Goal: Task Accomplishment & Management: Use online tool/utility

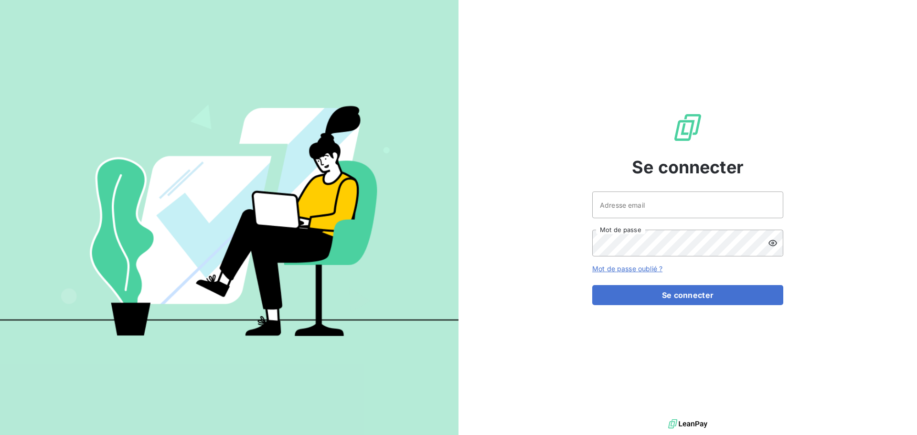
type input "[EMAIL_ADDRESS][DOMAIN_NAME]"
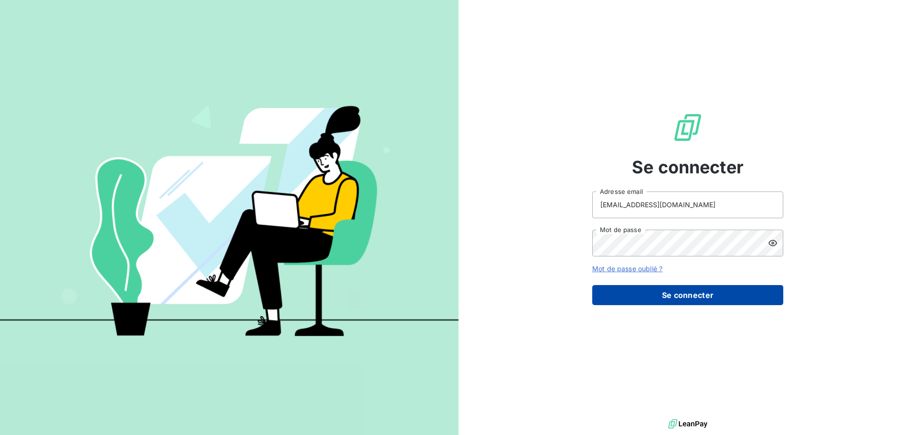
click at [687, 295] on button "Se connecter" at bounding box center [687, 295] width 191 height 20
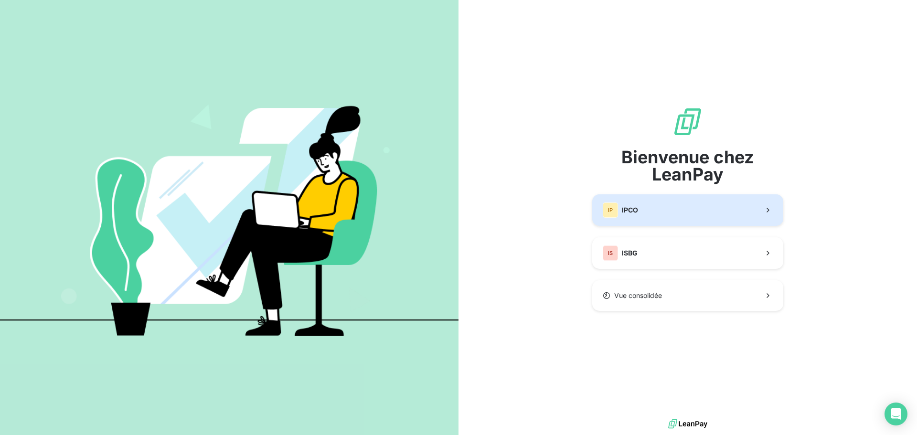
click at [662, 211] on button "IP IPCO" at bounding box center [687, 210] width 191 height 32
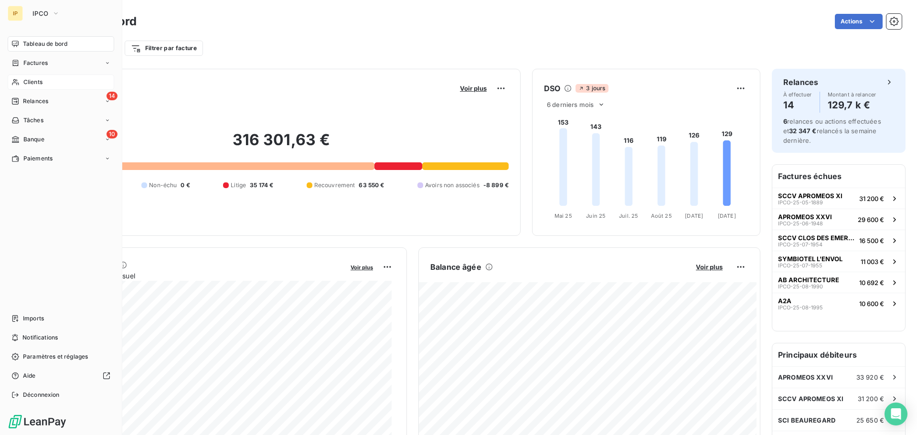
click at [44, 82] on div "Clients" at bounding box center [61, 82] width 107 height 15
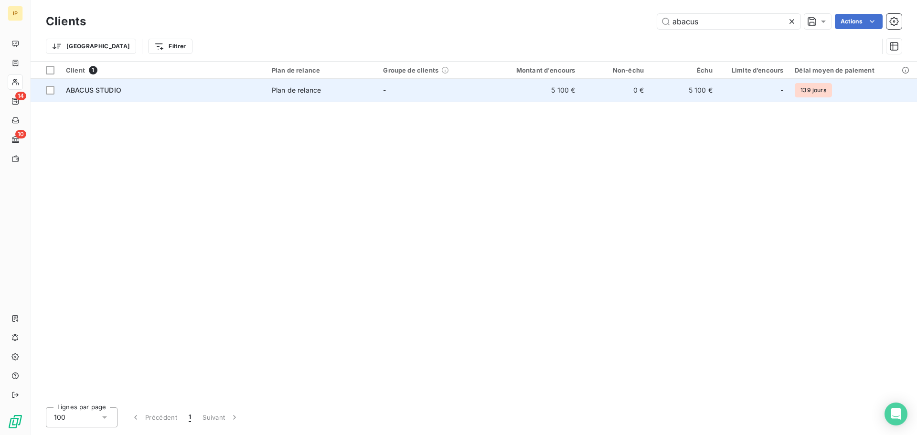
type input "abacus"
click at [293, 89] on div "Plan de relance" at bounding box center [296, 90] width 49 height 10
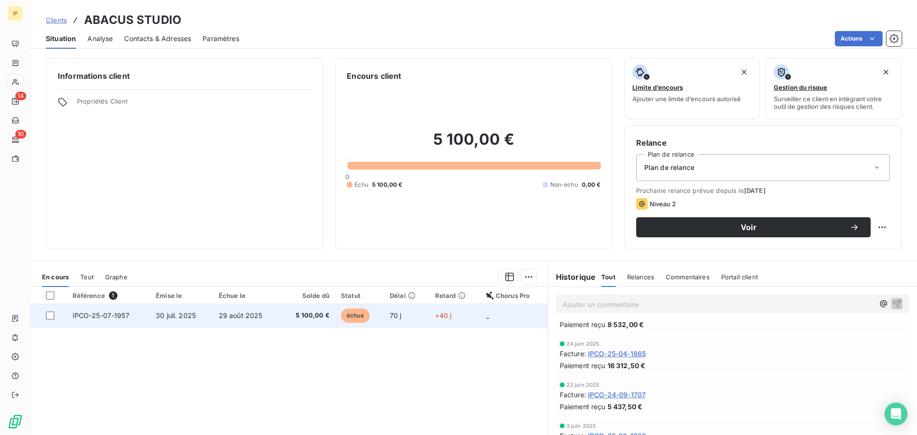
click at [384, 316] on td "70 j" at bounding box center [406, 315] width 45 height 23
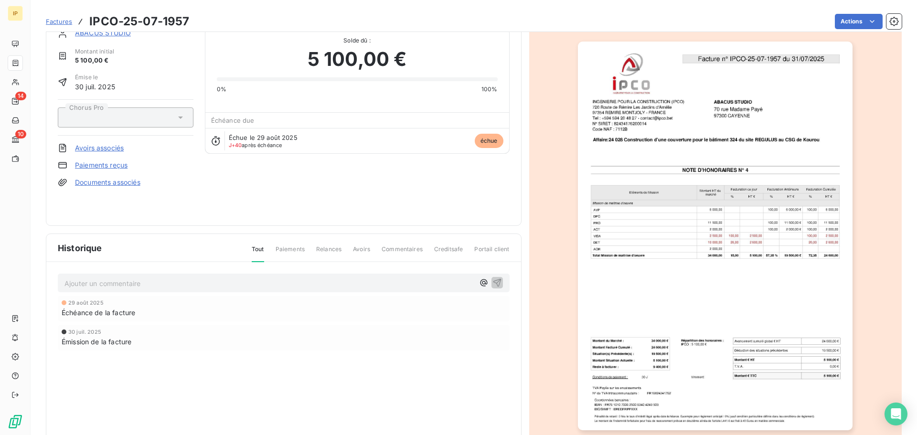
scroll to position [33, 0]
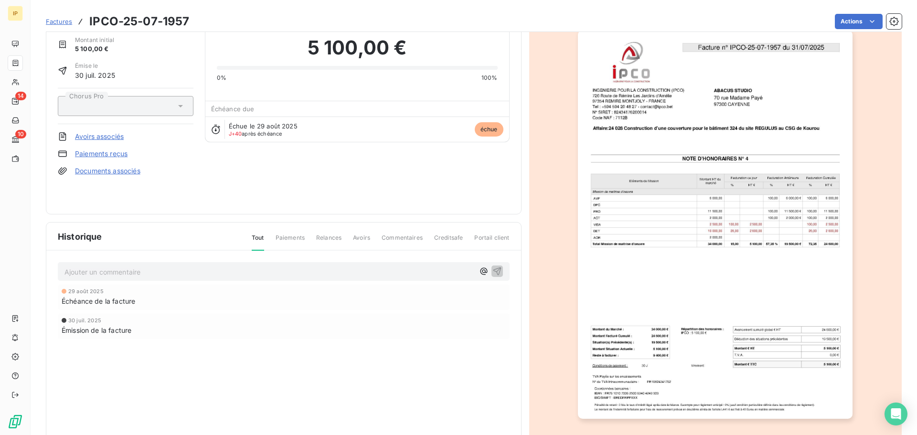
click at [332, 239] on span "Relances" at bounding box center [328, 242] width 25 height 16
click at [853, 21] on html "IP 14 10 Factures IPCO-25-07-1957 Actions ABACUS STUDIO Montant initial 5 100,0…" at bounding box center [458, 217] width 917 height 435
click at [395, 193] on html "IP 14 10 Factures IPCO-25-07-1957 Actions ABACUS STUDIO Montant initial 5 100,0…" at bounding box center [458, 217] width 917 height 435
click at [889, 19] on icon "button" at bounding box center [893, 21] width 9 height 9
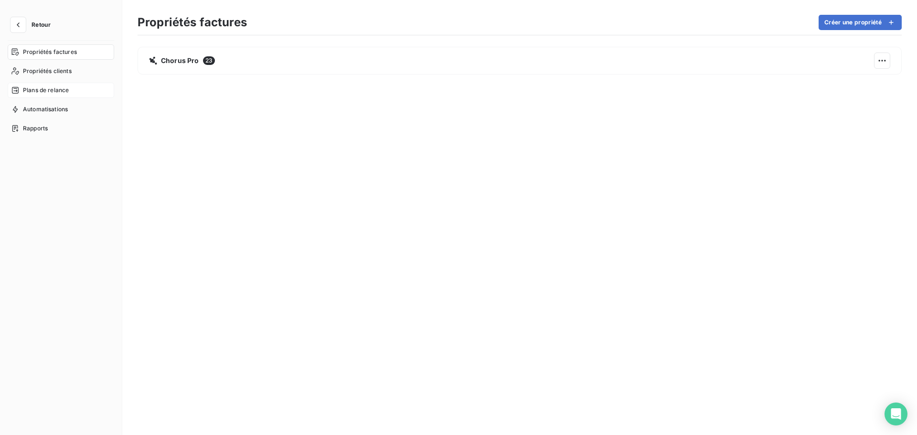
click at [39, 92] on span "Plans de relance" at bounding box center [46, 90] width 46 height 9
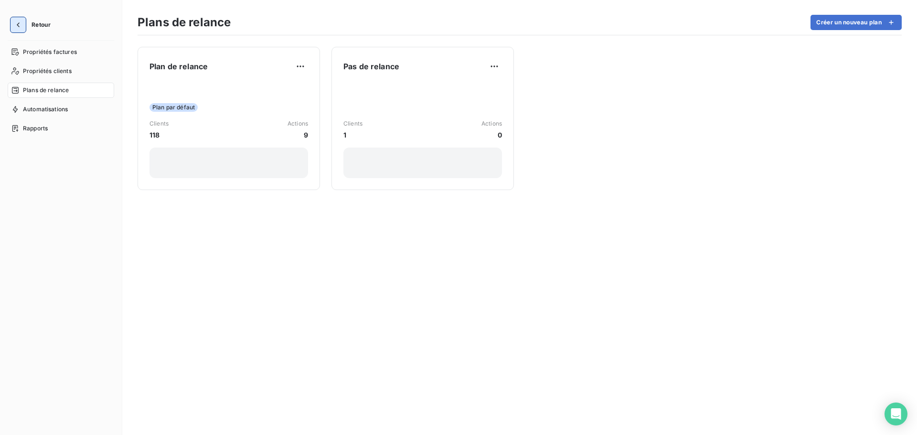
click at [21, 30] on button "button" at bounding box center [18, 24] width 15 height 15
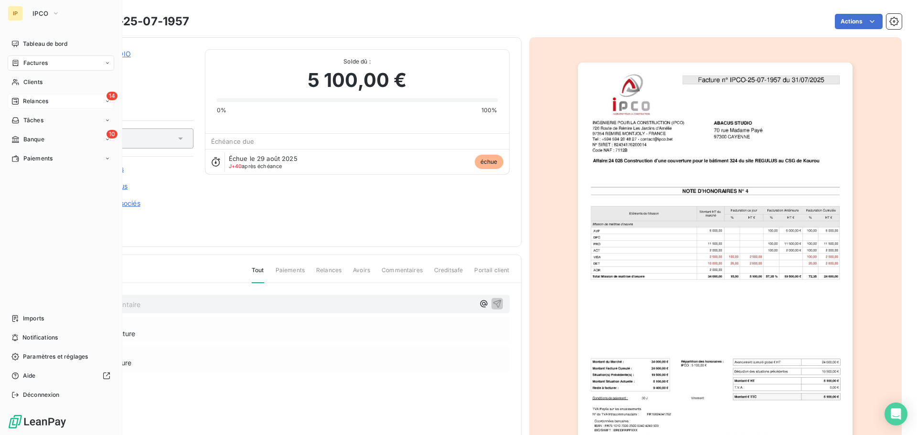
click at [32, 100] on span "Relances" at bounding box center [35, 101] width 25 height 9
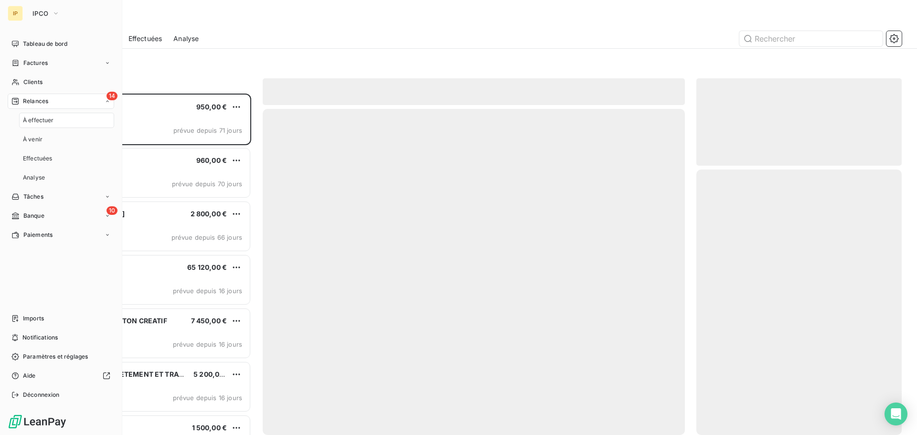
scroll to position [334, 198]
click at [39, 122] on span "À effectuer" at bounding box center [38, 120] width 31 height 9
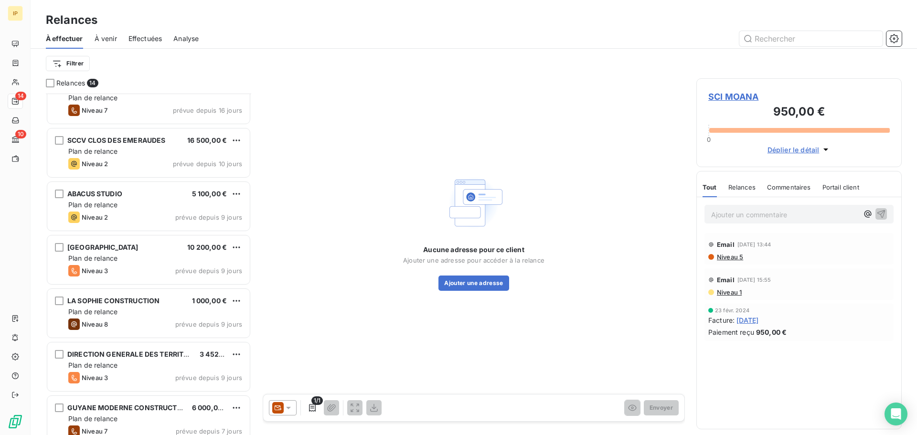
scroll to position [383, 0]
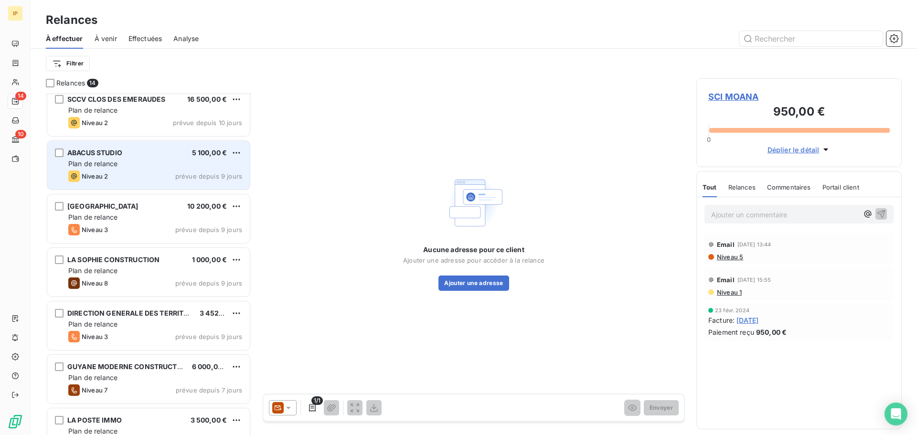
click at [123, 162] on div "Plan de relance" at bounding box center [155, 164] width 174 height 10
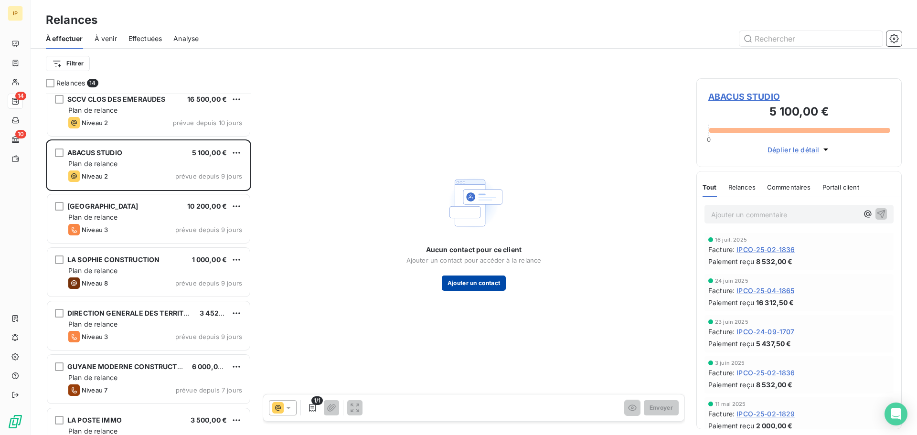
click at [455, 281] on button "Ajouter un contact" at bounding box center [474, 283] width 64 height 15
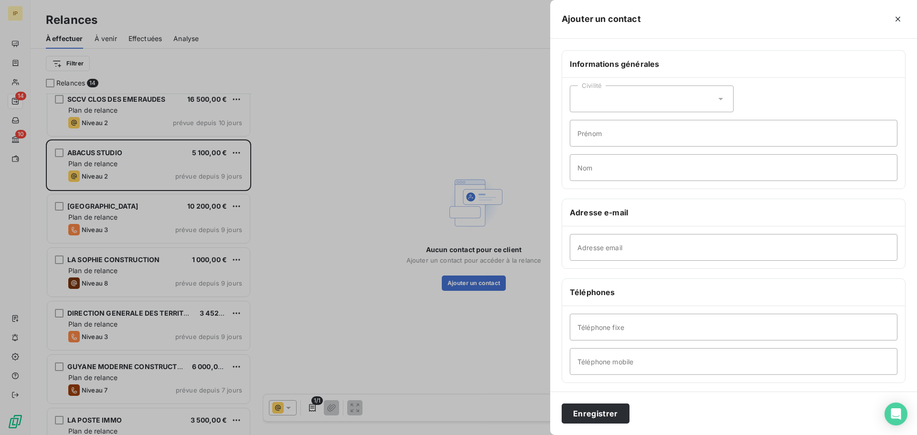
click at [646, 108] on div "Civilité" at bounding box center [652, 98] width 164 height 27
click at [598, 140] on span "Monsieur" at bounding box center [603, 140] width 29 height 9
click at [598, 136] on input "Prénom" at bounding box center [734, 133] width 328 height 27
type input "Nicolo"
type input "Gallinaro"
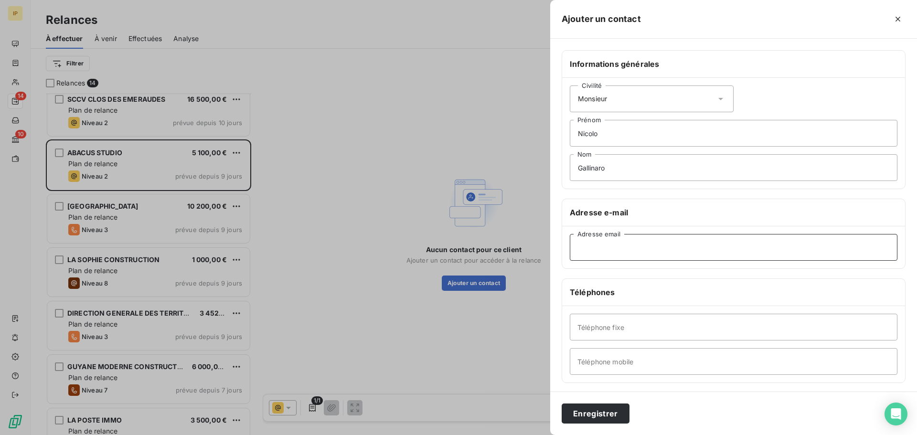
click at [586, 251] on input "Adresse email" at bounding box center [734, 247] width 328 height 27
paste input "[EMAIL_ADDRESS][DOMAIN_NAME]"
type input "[EMAIL_ADDRESS][DOMAIN_NAME]"
click at [579, 409] on button "Enregistrer" at bounding box center [596, 414] width 68 height 20
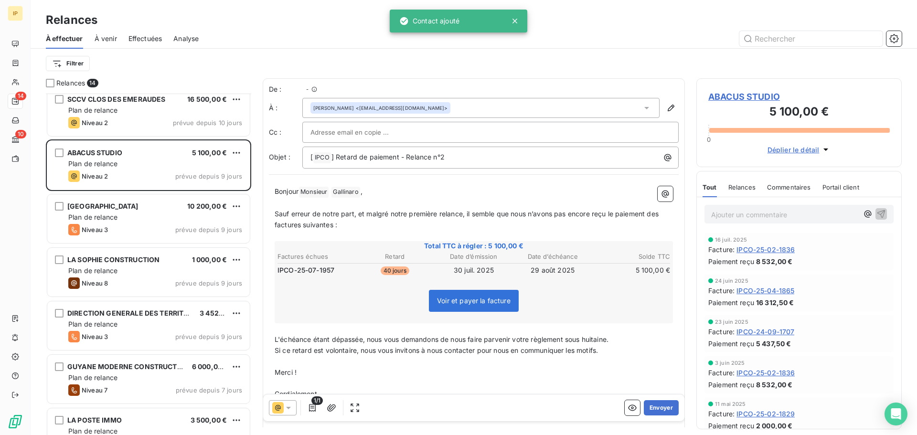
scroll to position [334, 198]
click at [376, 153] on span "] Retard de paiement - Relance n°2" at bounding box center [387, 157] width 113 height 8
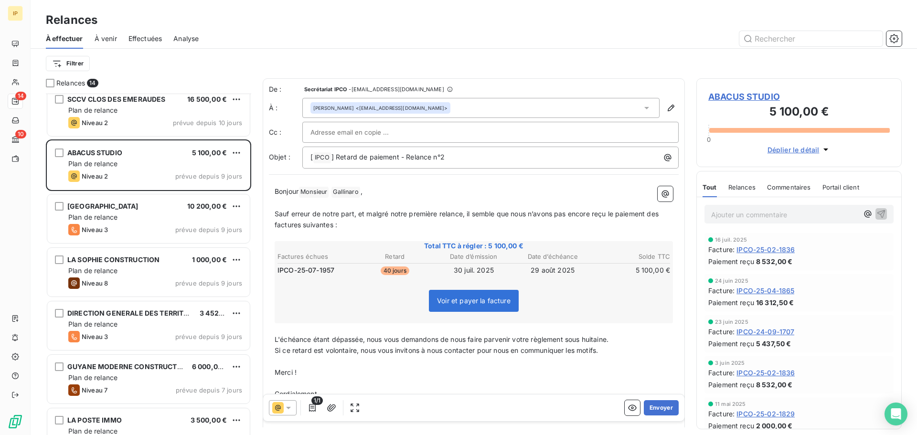
click at [275, 406] on icon at bounding box center [277, 407] width 11 height 11
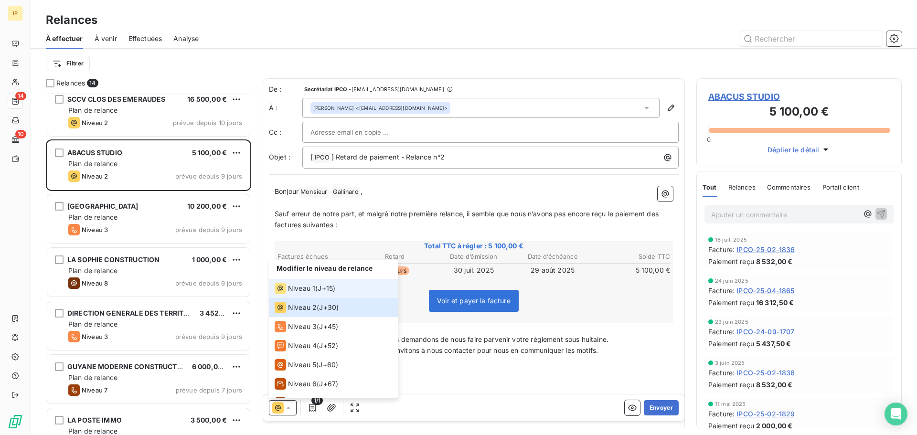
click at [299, 287] on span "Niveau 1" at bounding box center [301, 289] width 27 height 10
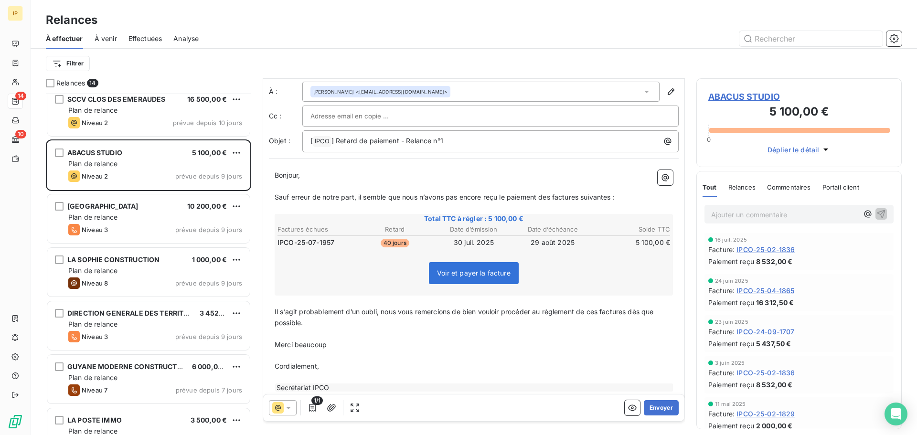
scroll to position [33, 0]
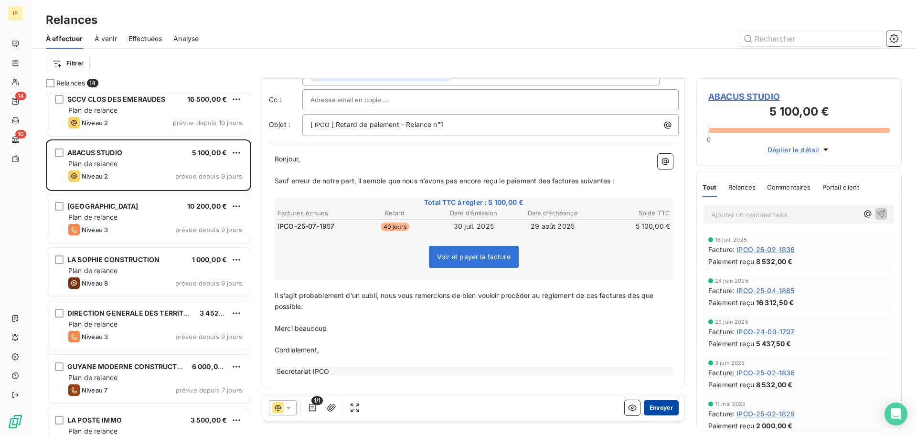
click at [654, 405] on button "Envoyer" at bounding box center [661, 407] width 35 height 15
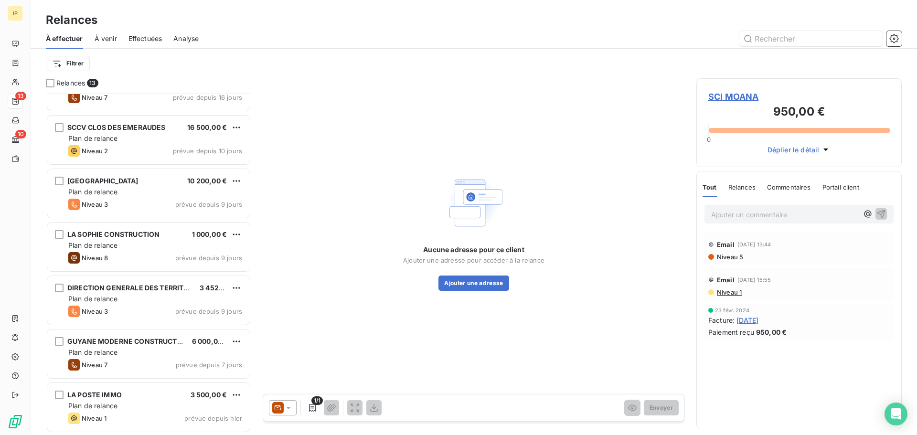
scroll to position [354, 0]
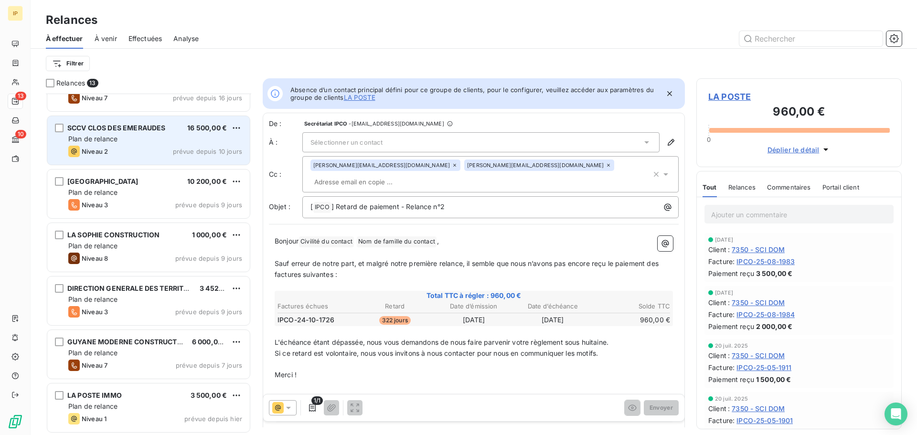
click at [149, 132] on div "SCCV CLOS DES EMERAUDES" at bounding box center [116, 128] width 98 height 10
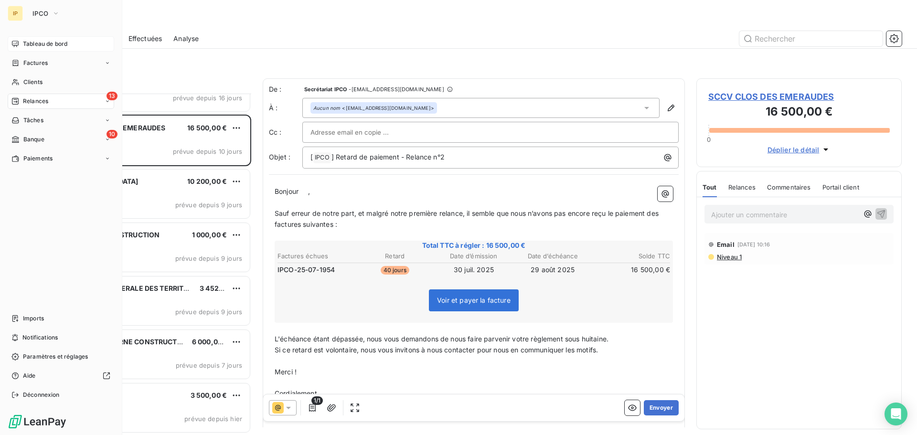
click at [37, 41] on span "Tableau de bord" at bounding box center [45, 44] width 44 height 9
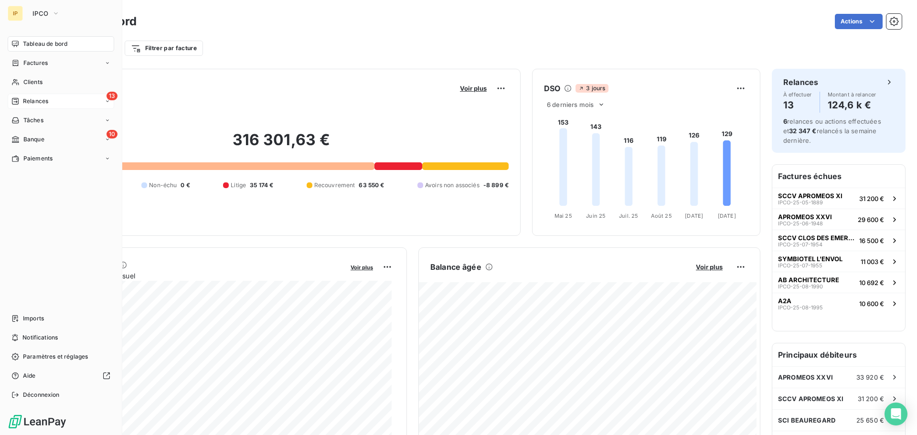
click at [46, 101] on span "Relances" at bounding box center [35, 101] width 25 height 9
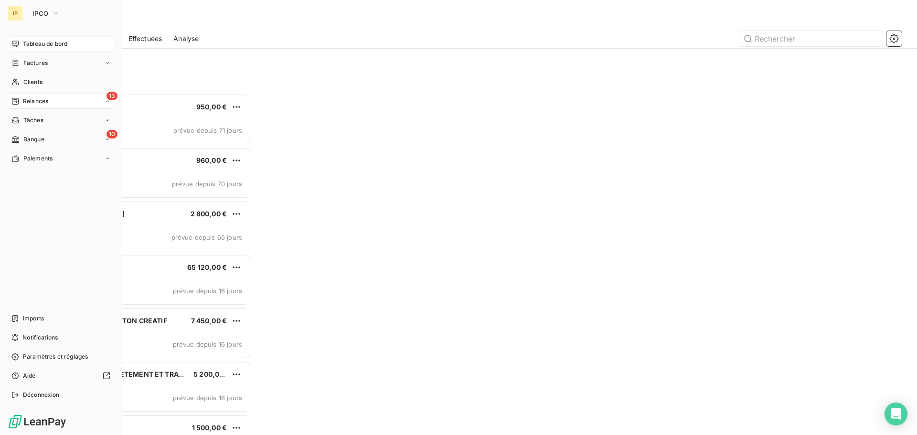
scroll to position [334, 198]
